Goal: Task Accomplishment & Management: Complete application form

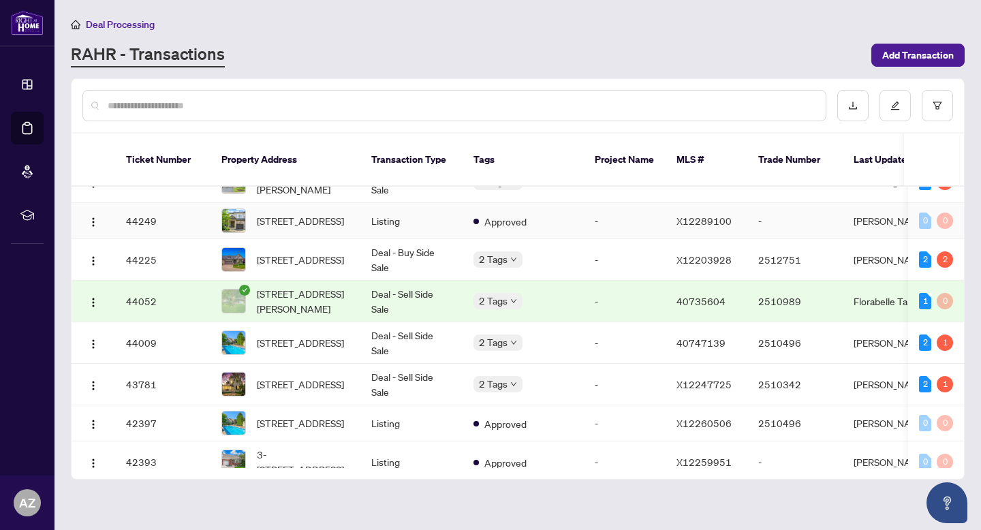
scroll to position [331, 0]
click at [414, 193] on td "Deal - Buy Side Sale" at bounding box center [411, 183] width 102 height 42
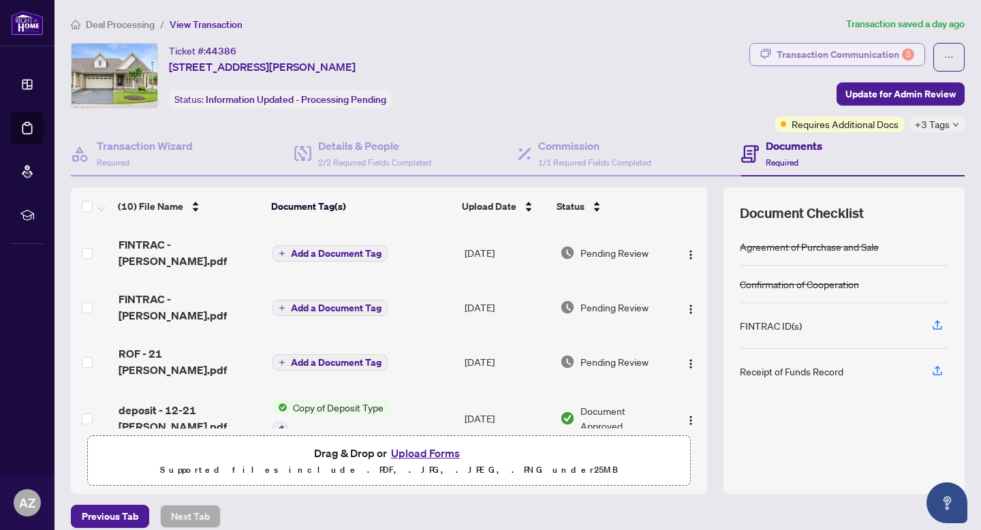
click at [827, 55] on div "Transaction Communication 5" at bounding box center [846, 55] width 138 height 22
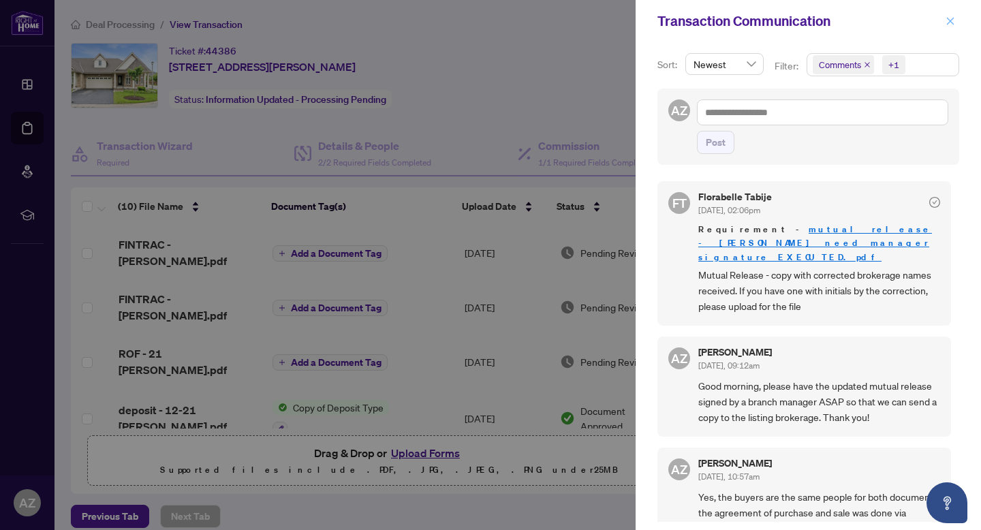
click at [953, 19] on icon "close" at bounding box center [951, 21] width 10 height 10
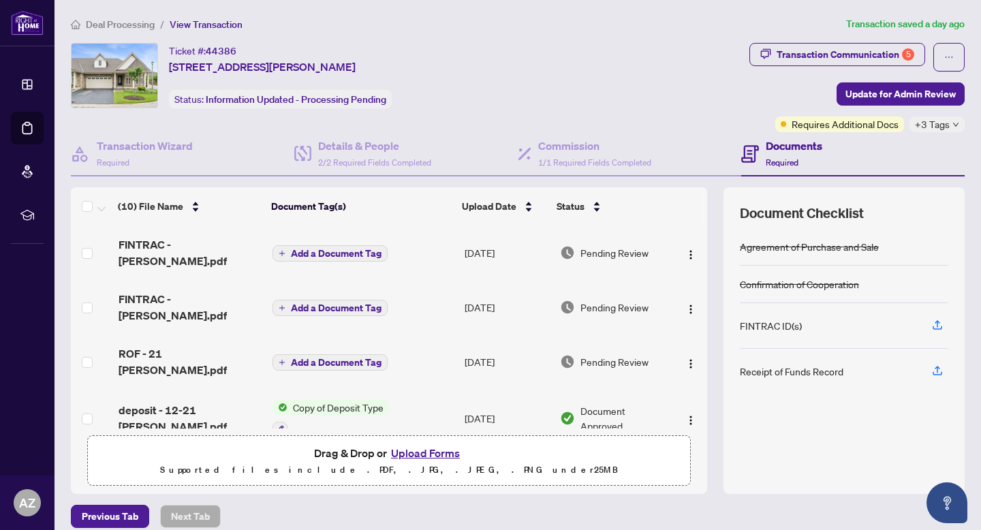
click at [124, 18] on span "Deal Processing" at bounding box center [120, 24] width 69 height 12
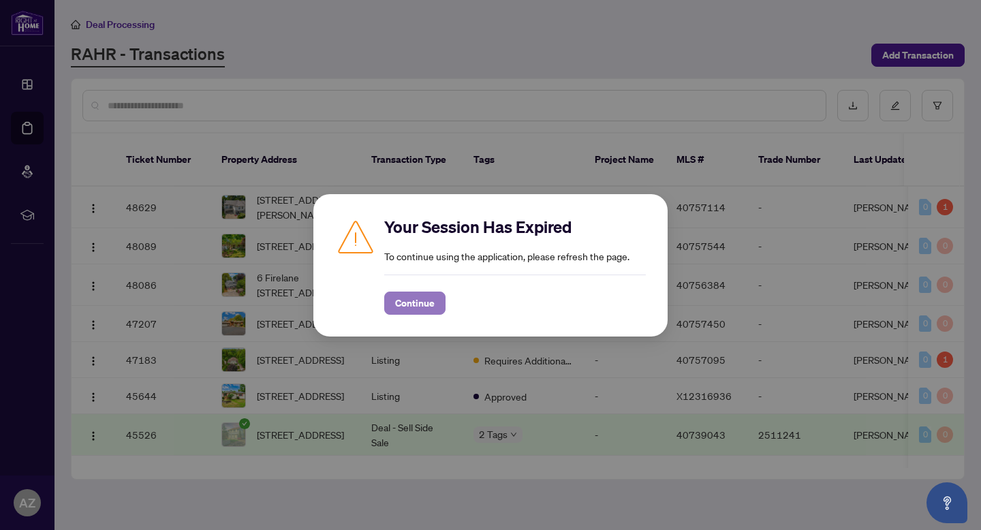
click at [431, 298] on span "Continue" at bounding box center [415, 303] width 40 height 22
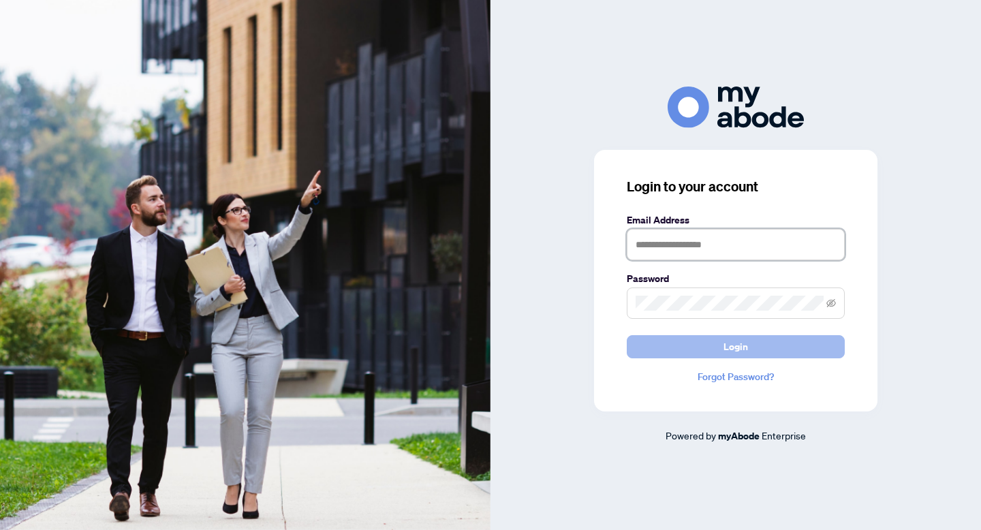
type input "**********"
click at [750, 338] on button "Login" at bounding box center [736, 346] width 218 height 23
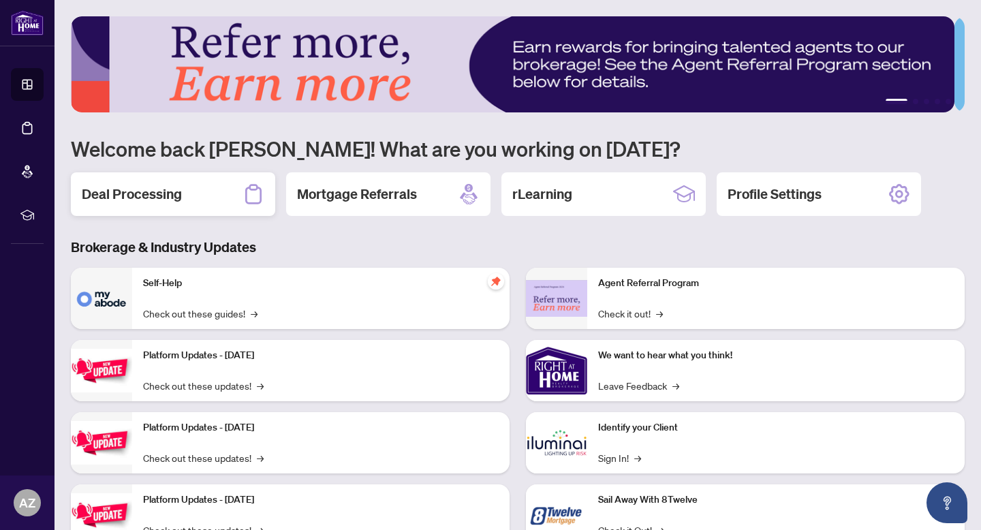
click at [191, 184] on div "Deal Processing" at bounding box center [173, 194] width 204 height 44
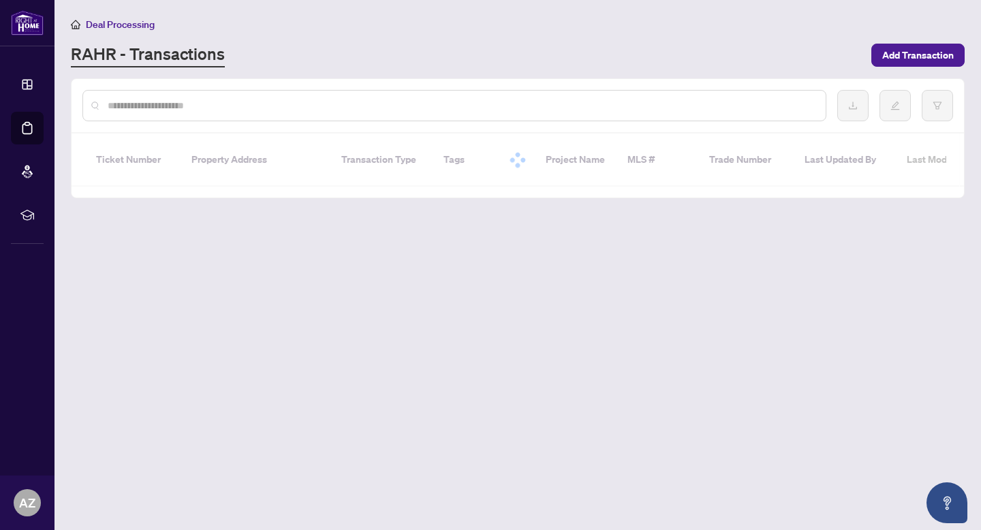
click at [152, 106] on input "text" at bounding box center [461, 105] width 707 height 15
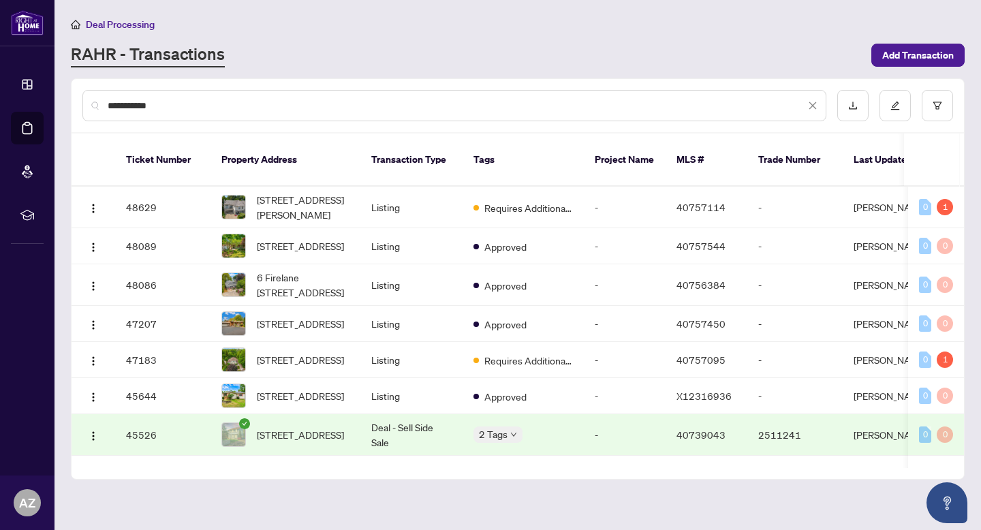
type input "**********"
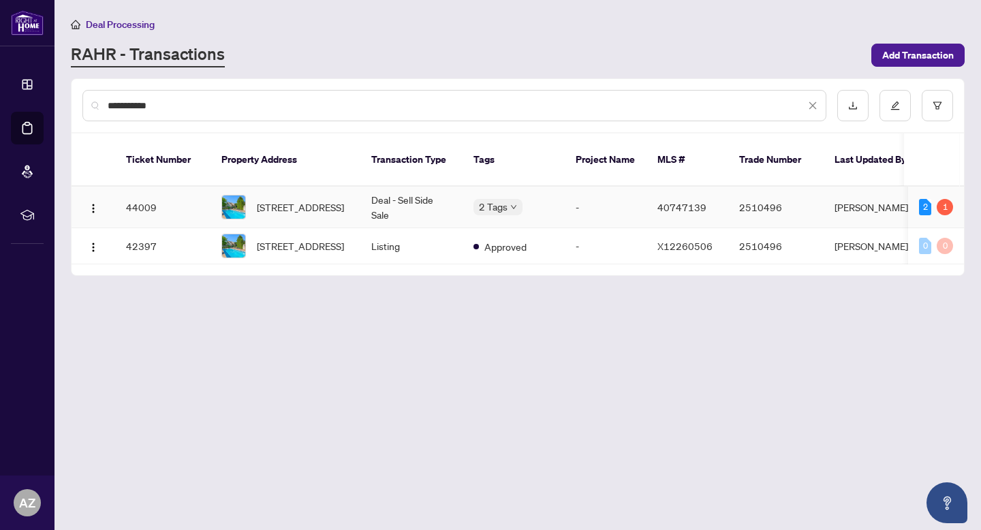
click at [202, 198] on td "44009" at bounding box center [162, 208] width 95 height 42
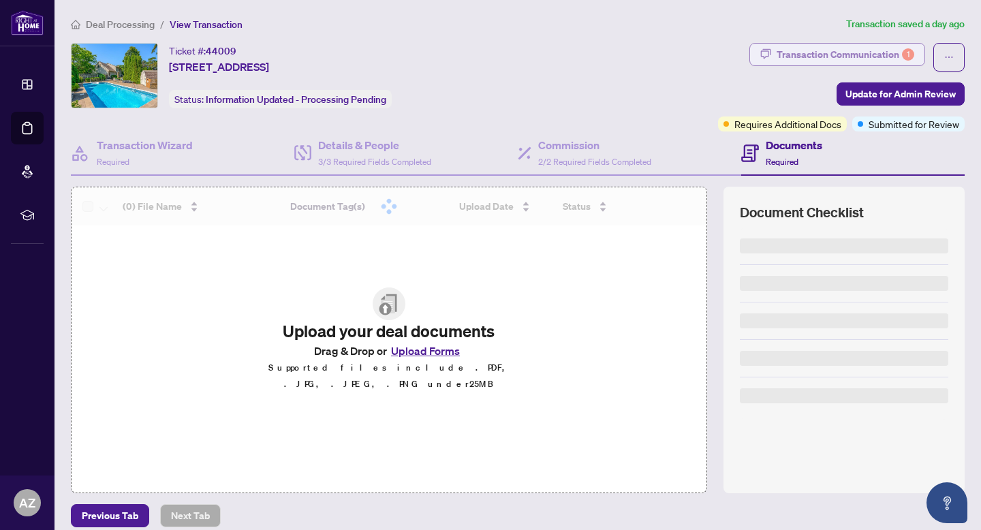
click at [812, 44] on div "Transaction Communication 1" at bounding box center [846, 55] width 138 height 22
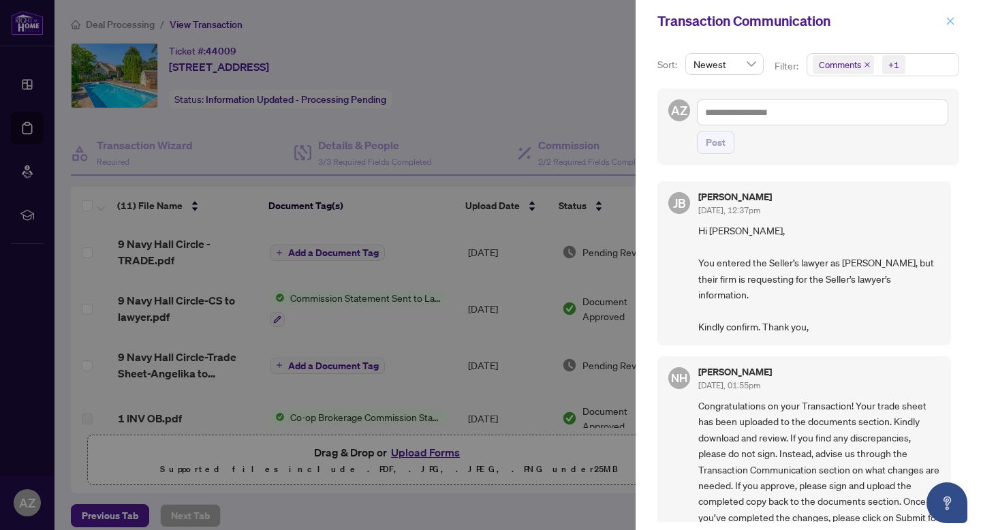
click at [951, 18] on icon "close" at bounding box center [951, 21] width 10 height 10
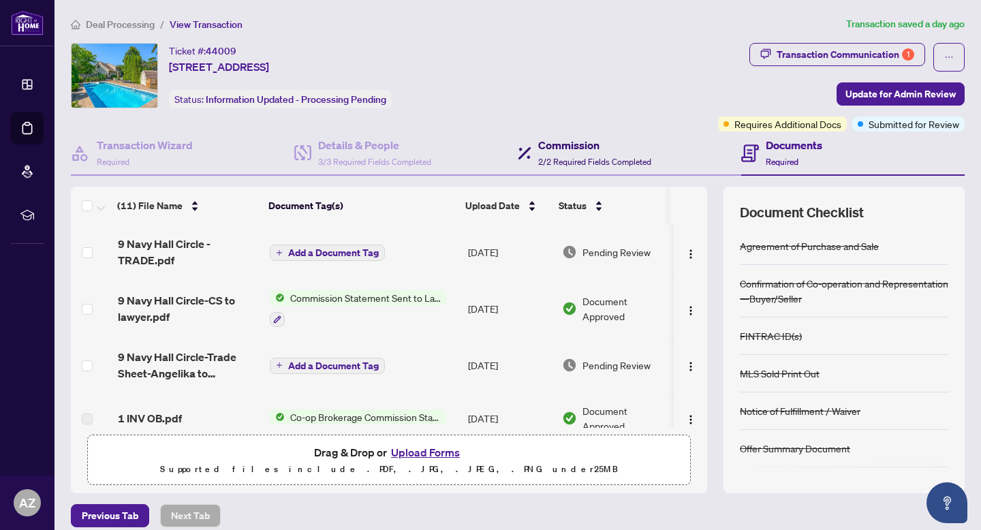
click at [575, 157] on span "2/2 Required Fields Completed" at bounding box center [594, 162] width 113 height 10
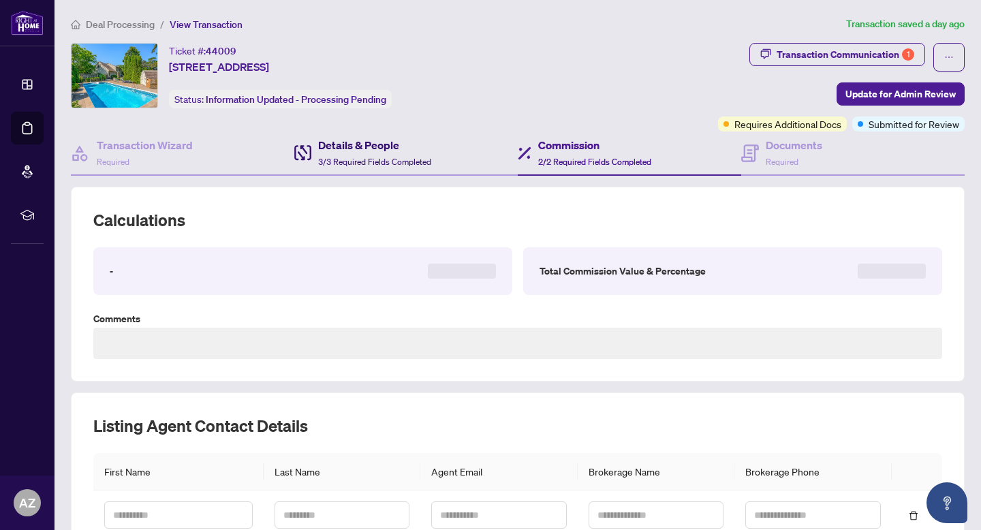
click at [397, 167] on div "Details & People 3/3 Required Fields Completed" at bounding box center [374, 153] width 113 height 32
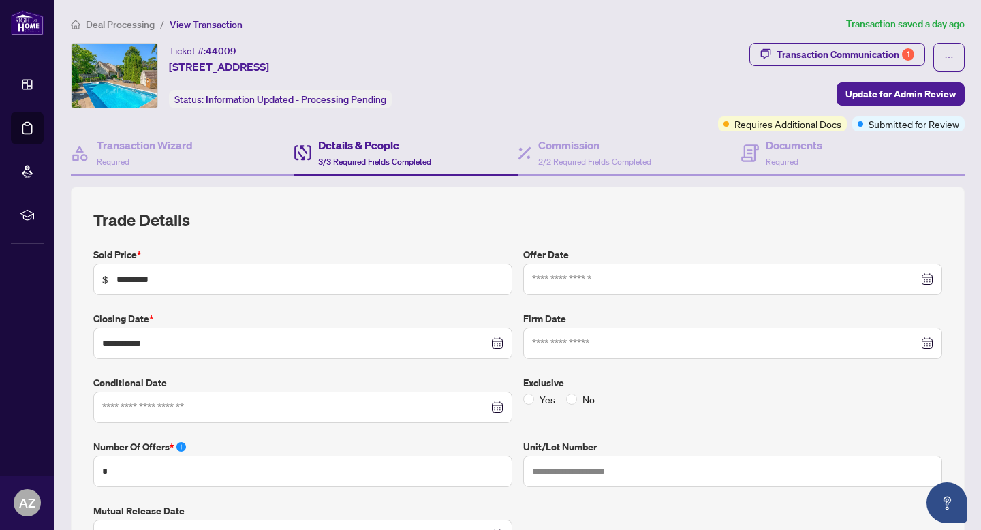
click at [130, 18] on span "Deal Processing" at bounding box center [120, 24] width 69 height 12
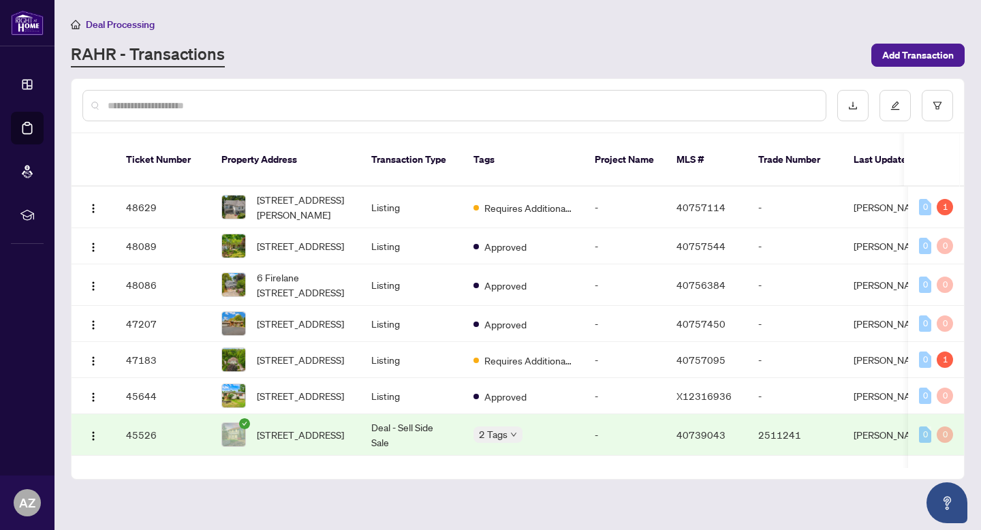
click at [183, 99] on input "text" at bounding box center [461, 105] width 707 height 15
type input "**********"
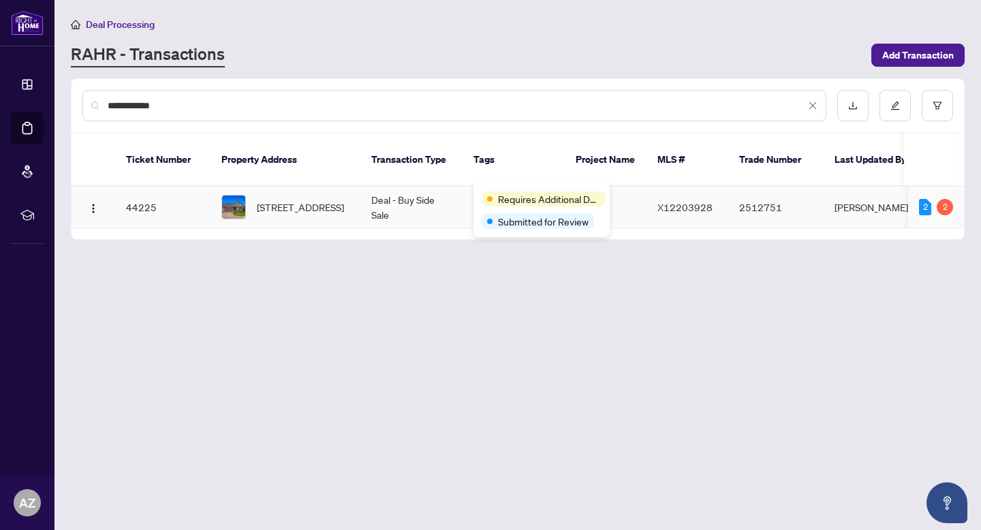
click at [371, 190] on td "Deal - Buy Side Sale" at bounding box center [411, 208] width 102 height 42
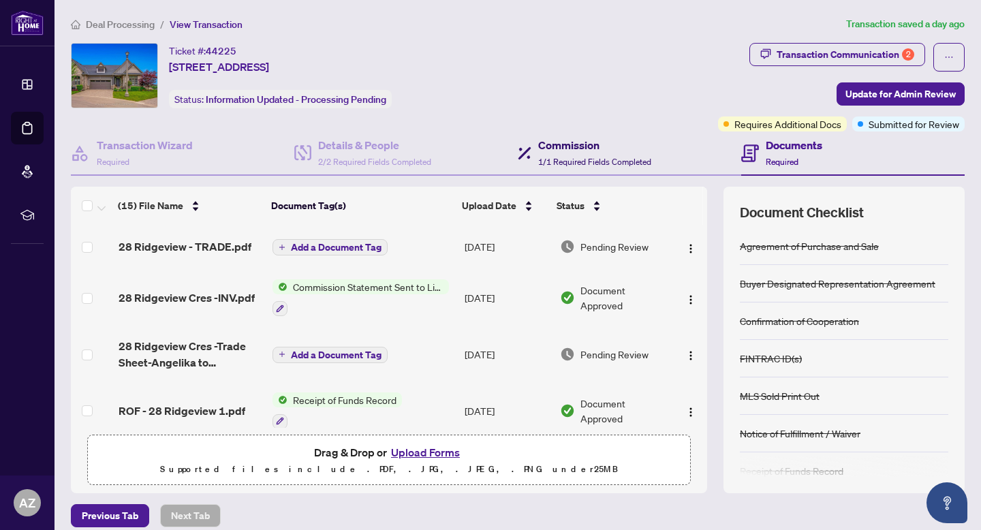
click at [562, 162] on span "1/1 Required Fields Completed" at bounding box center [594, 162] width 113 height 10
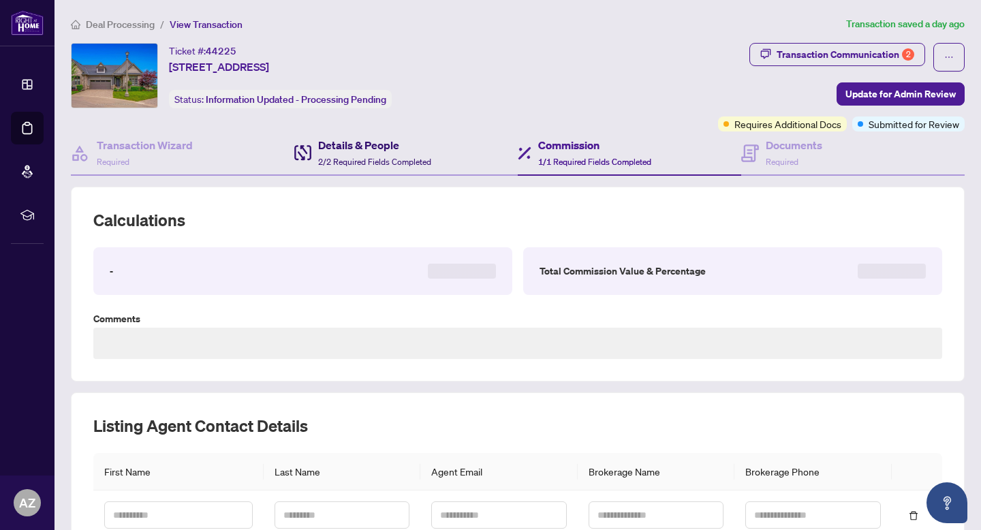
click at [356, 161] on span "2/2 Required Fields Completed" at bounding box center [374, 162] width 113 height 10
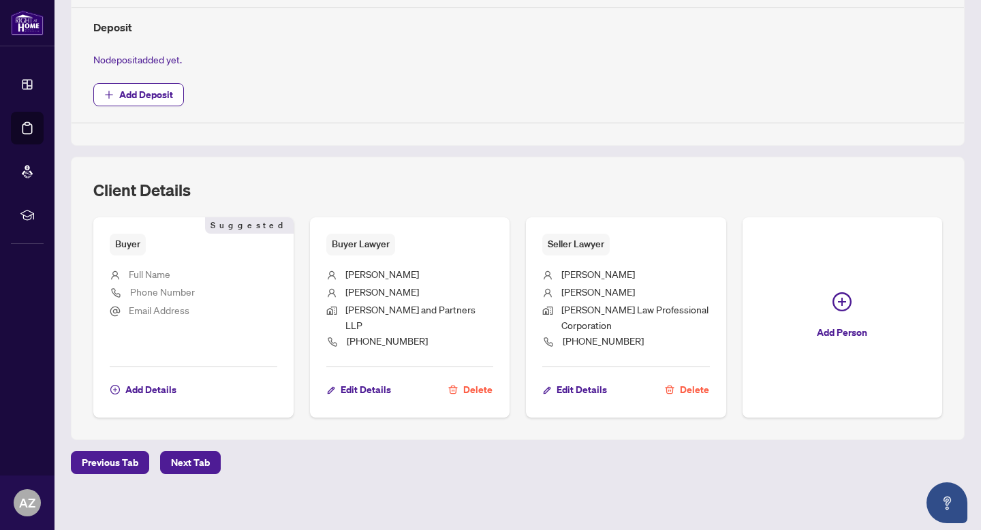
scroll to position [503, 0]
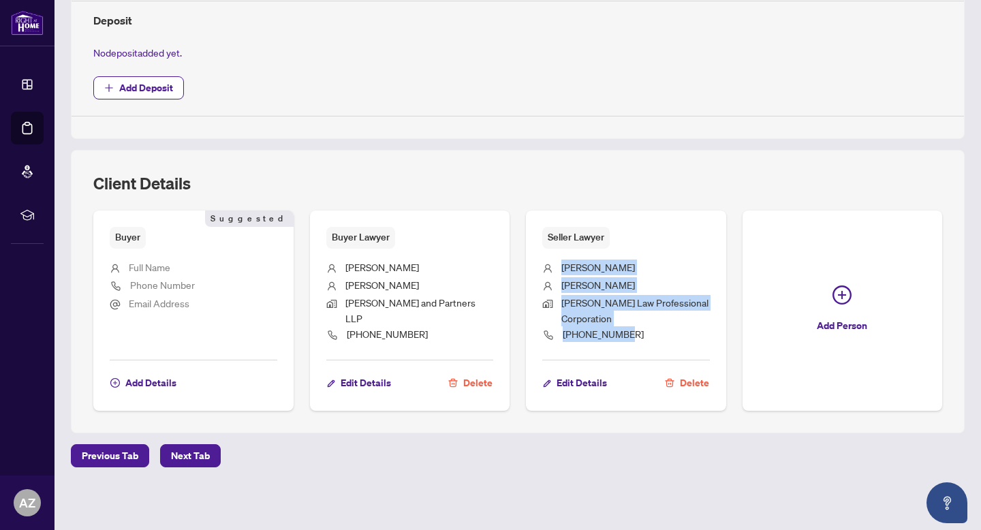
drag, startPoint x: 639, startPoint y: 333, endPoint x: 558, endPoint y: 271, distance: 102.1
click at [558, 271] on ul "Richard S. Halinda Halinda Romaniuk Law Professional Corporation 905-871-4556" at bounding box center [626, 300] width 168 height 102
copy ul "Richard S. Halinda Halinda Romaniuk Law Professional Corporation 905-871-4556"
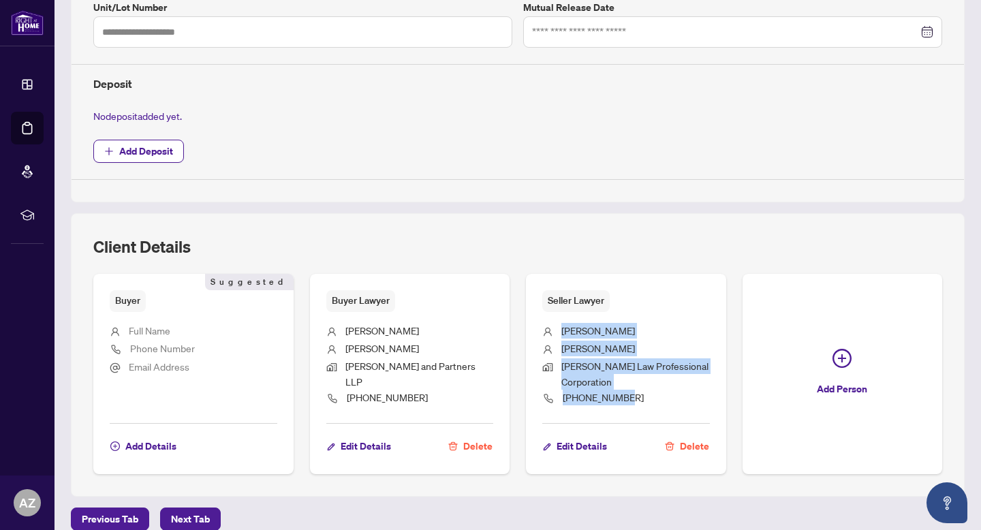
scroll to position [452, 0]
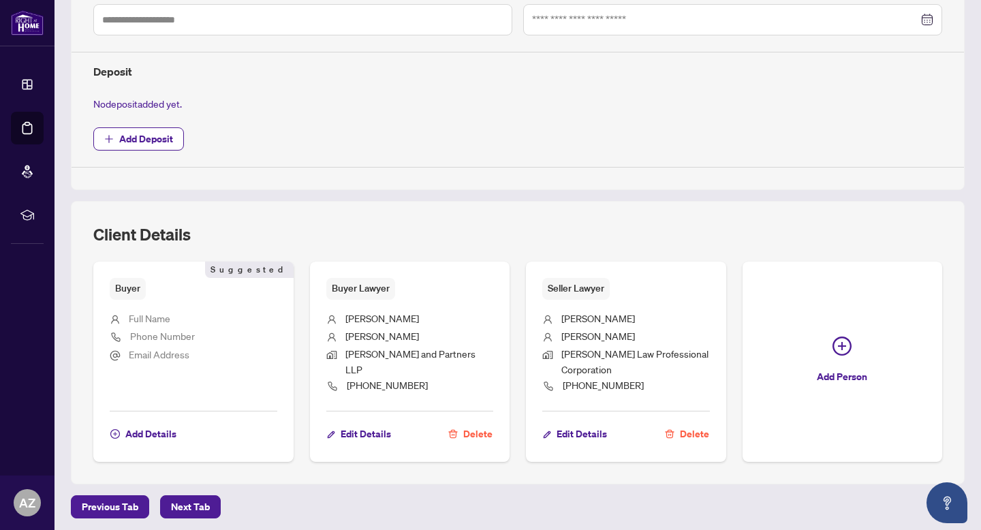
click at [555, 129] on span "Add Deposit" at bounding box center [517, 138] width 849 height 23
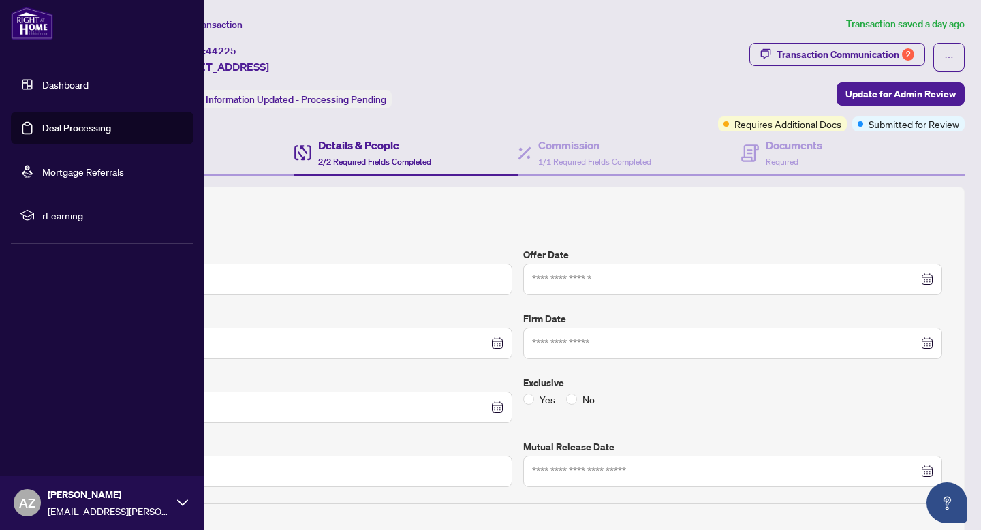
click at [24, 29] on img at bounding box center [32, 23] width 42 height 33
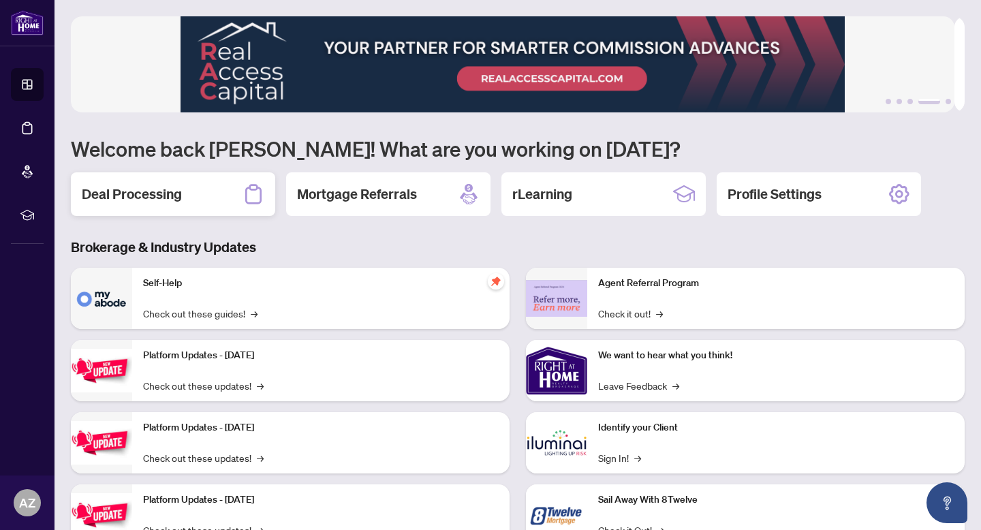
click at [233, 197] on div "Deal Processing" at bounding box center [173, 194] width 204 height 44
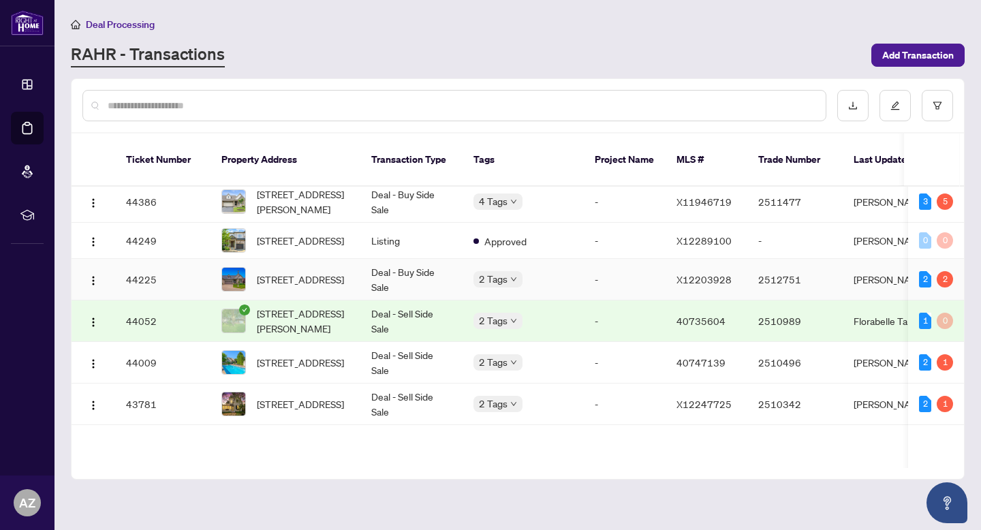
scroll to position [311, 0]
click at [452, 298] on td "Deal - Buy Side Sale" at bounding box center [411, 280] width 102 height 42
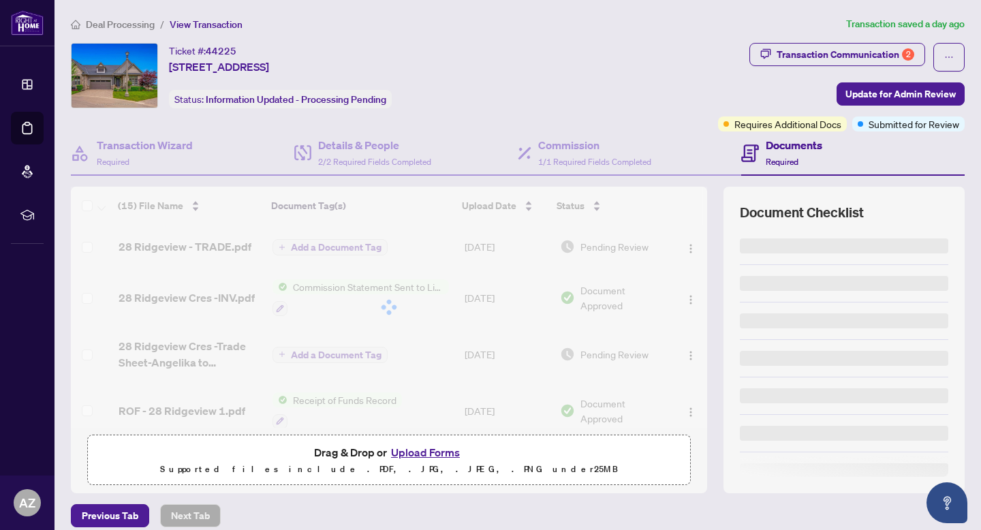
click at [147, 30] on li "Deal Processing" at bounding box center [113, 24] width 84 height 16
click at [149, 25] on span "Deal Processing" at bounding box center [120, 24] width 69 height 12
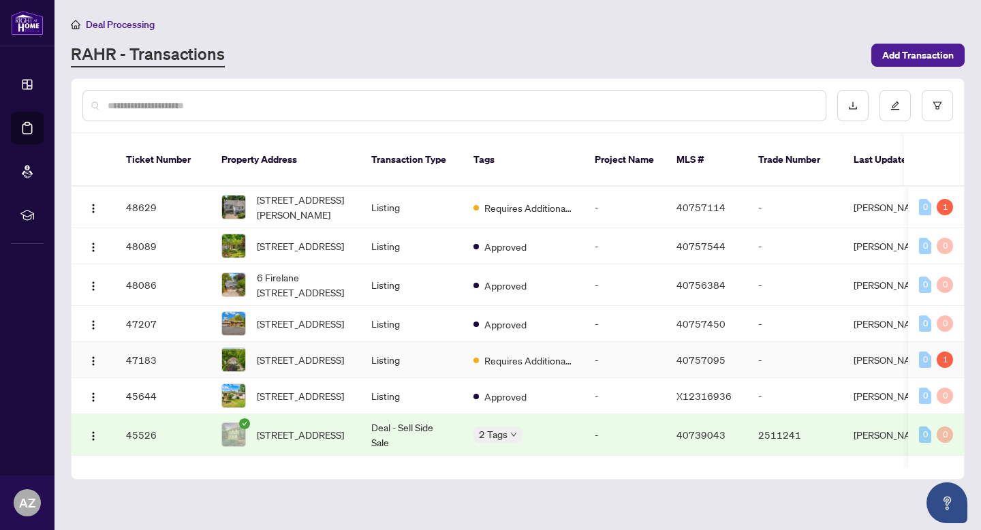
click at [411, 365] on td "Listing" at bounding box center [411, 360] width 102 height 36
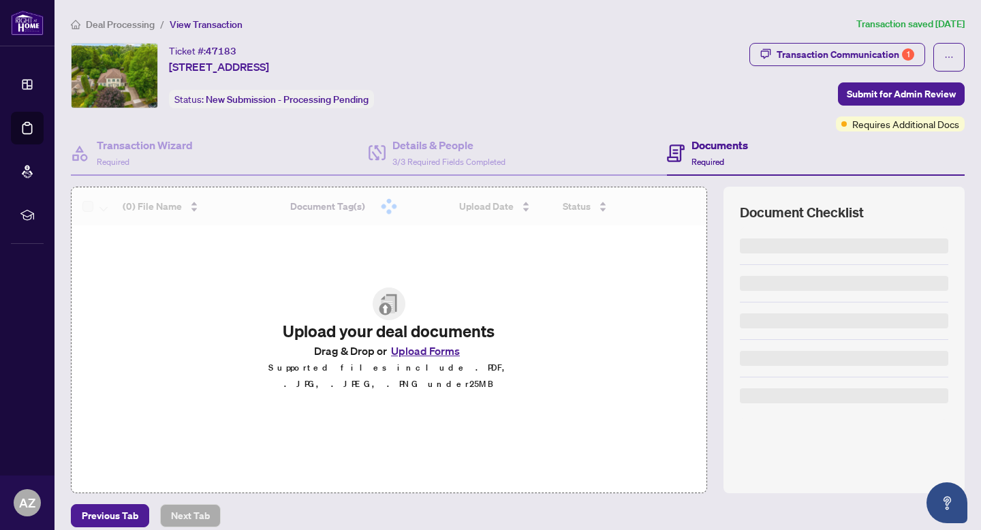
scroll to position [3, 0]
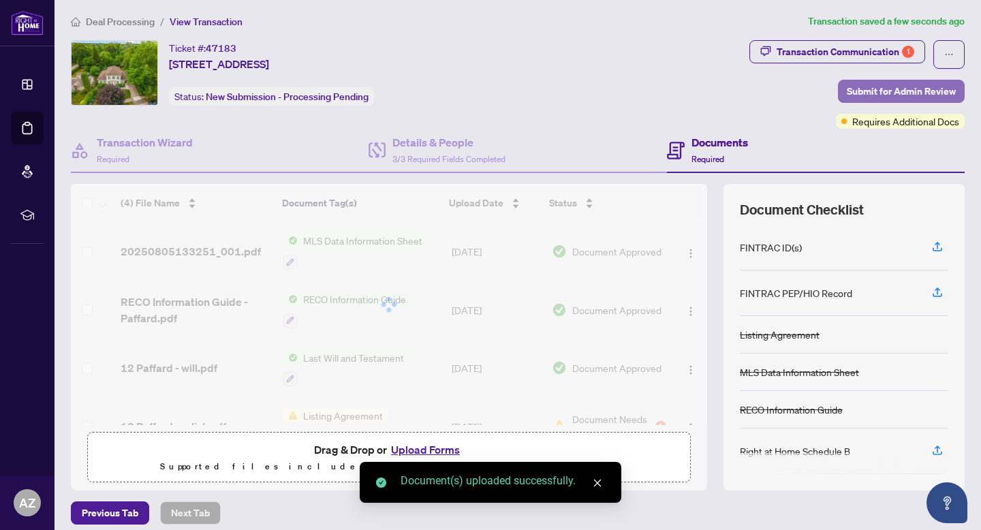
click at [908, 93] on span "Submit for Admin Review" at bounding box center [901, 91] width 109 height 22
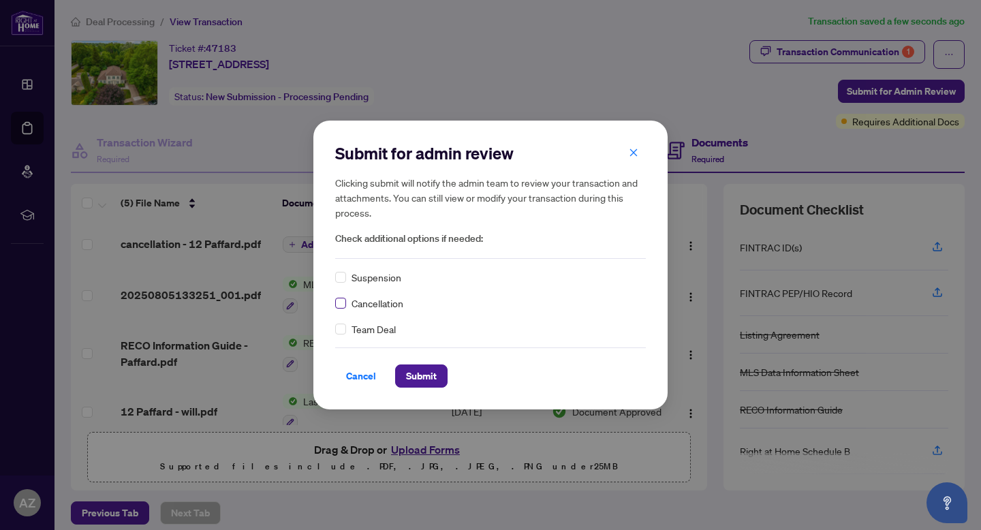
click at [335, 296] on label at bounding box center [340, 303] width 11 height 15
click at [430, 384] on span "Submit" at bounding box center [421, 376] width 31 height 22
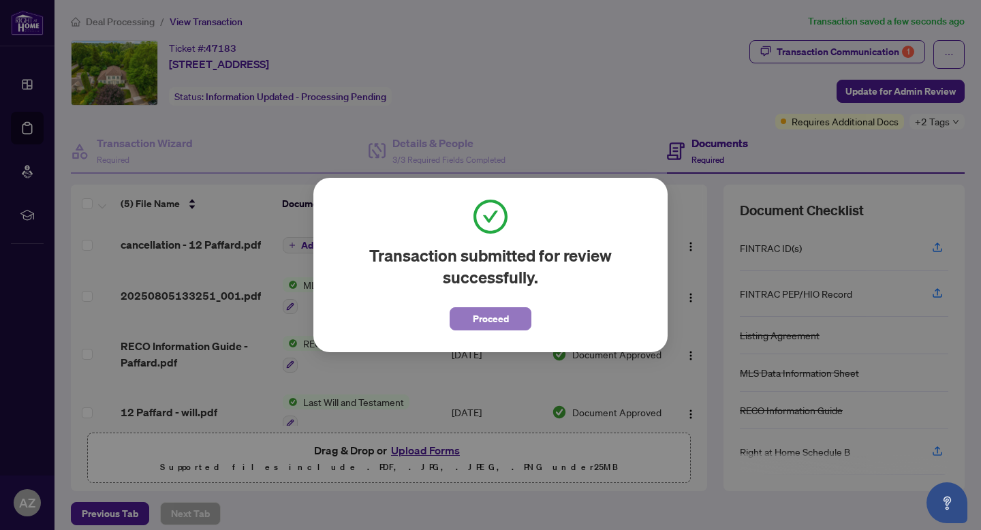
click at [531, 316] on button "Proceed" at bounding box center [491, 318] width 82 height 23
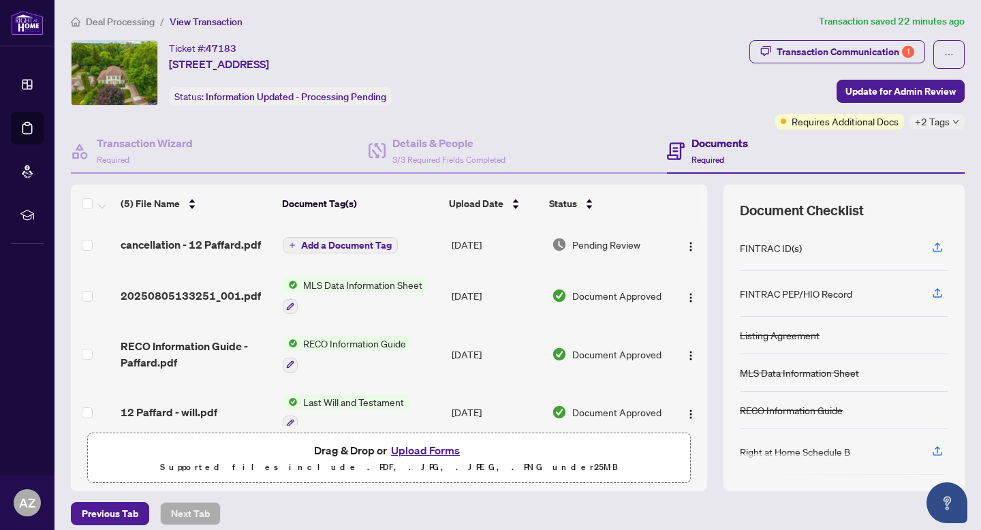
click at [626, 22] on ol "Deal Processing / View Transaction" at bounding box center [442, 22] width 743 height 16
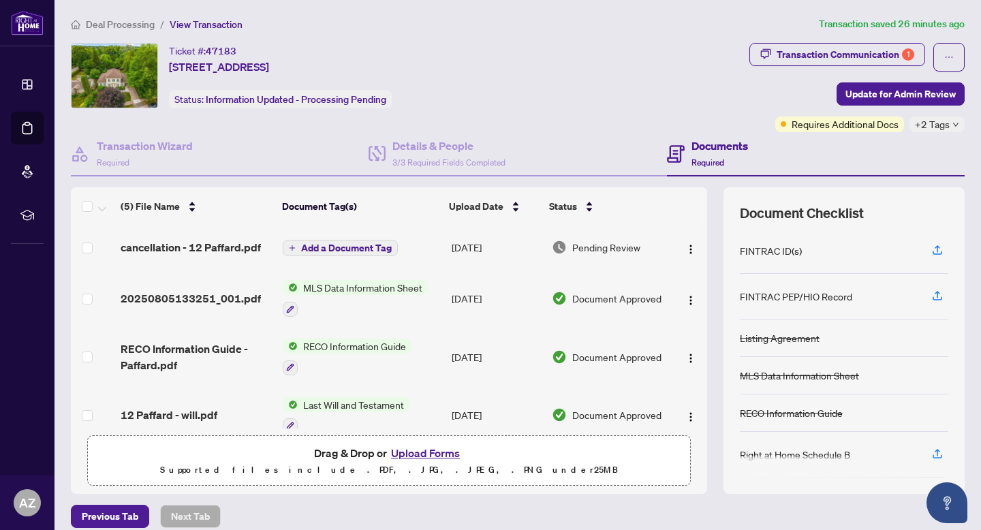
click at [114, 16] on li "Deal Processing" at bounding box center [113, 24] width 84 height 16
click at [116, 20] on span "Deal Processing" at bounding box center [120, 24] width 69 height 12
